Goal: Contribute content: Add original content to the website for others to see

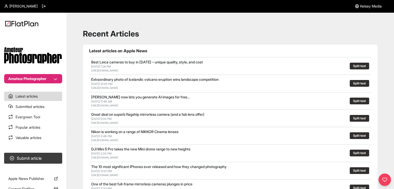
click at [25, 76] on button "Amateur Photographer" at bounding box center [33, 78] width 58 height 9
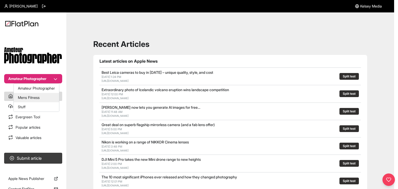
click at [29, 101] on button "Mens Fitness" at bounding box center [36, 97] width 45 height 9
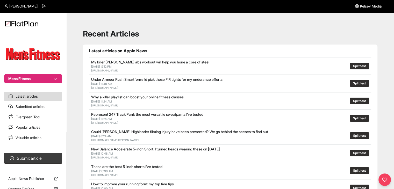
click at [34, 83] on button "Mens Fitness" at bounding box center [33, 78] width 58 height 9
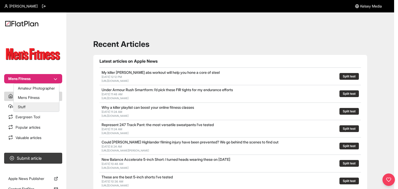
click at [33, 110] on button "Stuff" at bounding box center [36, 106] width 45 height 9
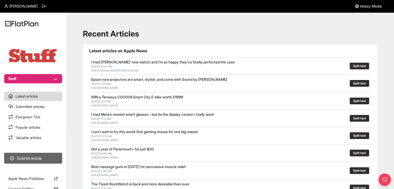
click at [43, 158] on button "Submit article" at bounding box center [33, 158] width 58 height 11
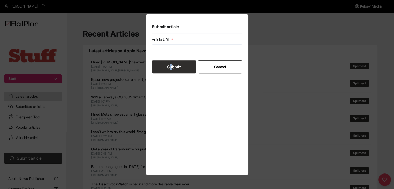
click at [171, 58] on form "Article URL Submit Cancel" at bounding box center [197, 55] width 91 height 36
click at [172, 53] on input "url" at bounding box center [197, 50] width 91 height 12
paste input "https://www.stuff.tv/features/best-mid-range-laptop/"
type input "https://www.stuff.tv/features/best-mid-range-laptop/"
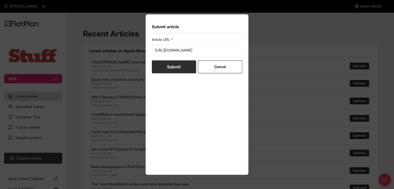
scroll to position [0, 0]
click at [173, 64] on button "Submit" at bounding box center [174, 66] width 44 height 13
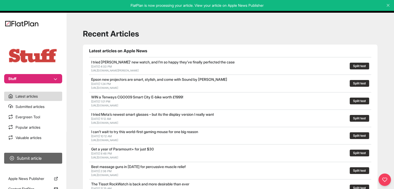
click at [28, 155] on button "Submit article" at bounding box center [33, 158] width 58 height 11
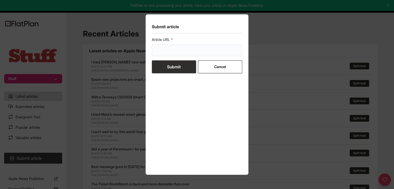
click at [172, 46] on input "url" at bounding box center [197, 50] width 91 height 12
paste input "https://www.stuff.tv/features/best-budget-tablets/"
type input "https://www.stuff.tv/features/best-budget-tablets/"
click at [173, 67] on button "Submit" at bounding box center [174, 66] width 44 height 13
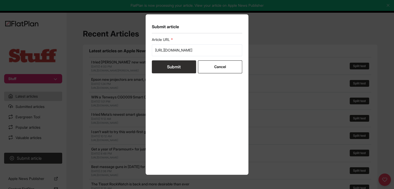
scroll to position [0, 0]
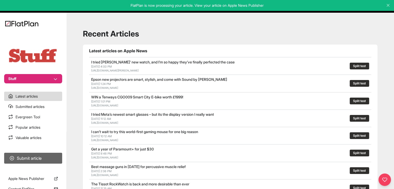
click at [48, 156] on button "Submit article" at bounding box center [33, 158] width 58 height 11
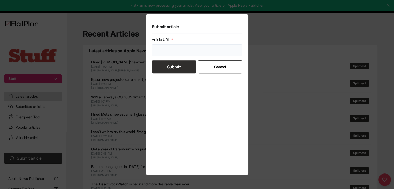
click at [201, 54] on input "url" at bounding box center [197, 50] width 91 height 12
paste input "https://www.stuff.tv/review/nothing-ear-3-review/"
type input "https://www.stuff.tv/review/nothing-ear-3-review/"
click at [180, 61] on button "Submit" at bounding box center [174, 66] width 44 height 13
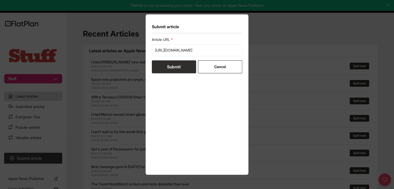
scroll to position [0, 0]
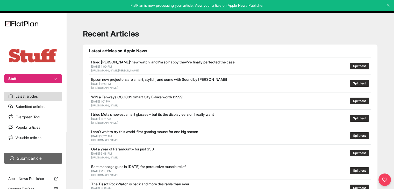
click at [47, 161] on button "Submit article" at bounding box center [33, 158] width 58 height 11
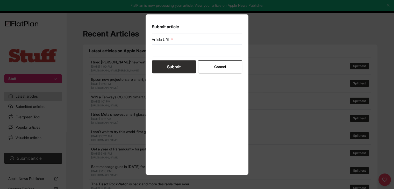
click at [166, 58] on form "Article URL Submit Cancel" at bounding box center [197, 55] width 91 height 36
click at [166, 52] on input "url" at bounding box center [197, 50] width 91 height 12
paste input "https://www.stuff.tv/features/best-watches-for-men/"
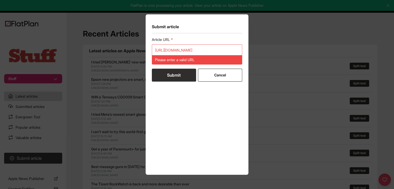
click at [170, 70] on button "Submit" at bounding box center [174, 75] width 44 height 13
click at [176, 51] on input "https://www.stuff.tv/features/best-watches-for-men/" at bounding box center [197, 50] width 91 height 12
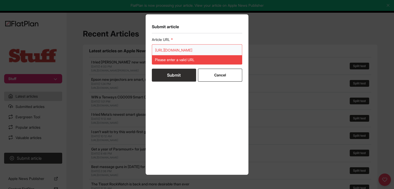
click at [176, 51] on input "https://www.stuff.tv/features/best-watches-for-men/" at bounding box center [197, 50] width 91 height 12
paste input "url"
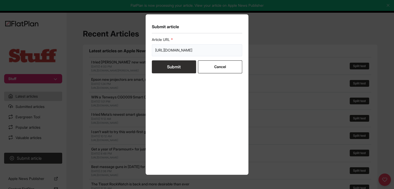
scroll to position [0, 6]
type input "https://www.stuff.tv/features/best-watches-for-men/"
click at [174, 70] on button "Submit" at bounding box center [174, 66] width 44 height 13
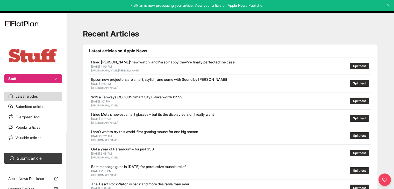
click at [42, 75] on button "Stuff" at bounding box center [33, 78] width 58 height 9
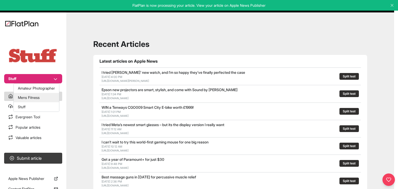
click at [38, 95] on button "Mens Fitness" at bounding box center [36, 97] width 45 height 9
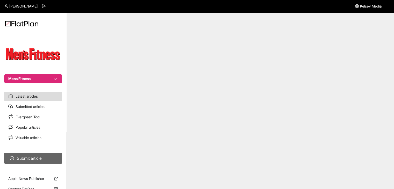
click at [58, 156] on button "Submit article" at bounding box center [33, 158] width 58 height 11
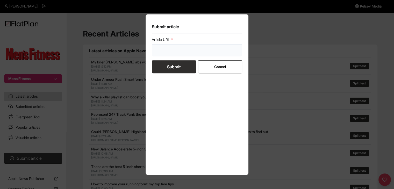
click at [177, 51] on input "url" at bounding box center [197, 50] width 91 height 12
paste input "https://mensfitness.co.uk/features/lose-belly-fat/"
type input "https://mensfitness.co.uk/features/lose-belly-fat/"
click at [177, 67] on button "Submit" at bounding box center [174, 66] width 44 height 13
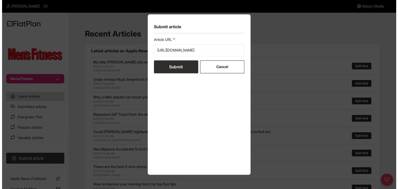
scroll to position [0, 0]
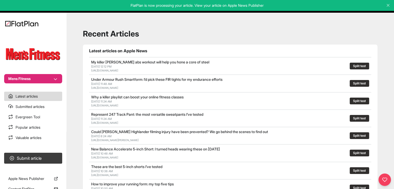
click at [22, 83] on nav "Mens Fitness Latest articles Submitted articles Evergreen Tool Popular articles…" at bounding box center [33, 94] width 66 height 189
click at [23, 80] on button "Mens Fitness" at bounding box center [33, 78] width 58 height 9
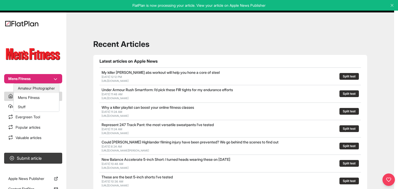
click at [27, 87] on button "Amateur Photographer" at bounding box center [36, 88] width 45 height 9
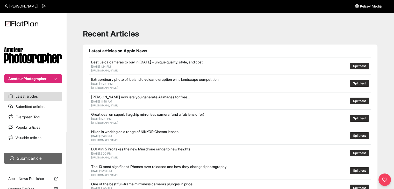
click at [54, 157] on button "Submit article" at bounding box center [33, 158] width 58 height 11
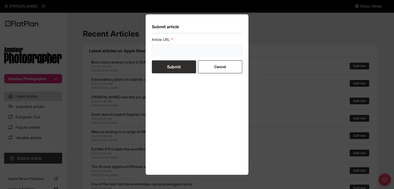
click at [180, 47] on input "url" at bounding box center [197, 50] width 91 height 12
paste input "[URL][DOMAIN_NAME]"
type input "[URL][DOMAIN_NAME]"
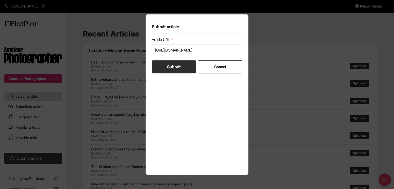
click at [178, 62] on button "Submit" at bounding box center [174, 66] width 44 height 13
